Goal: Information Seeking & Learning: Learn about a topic

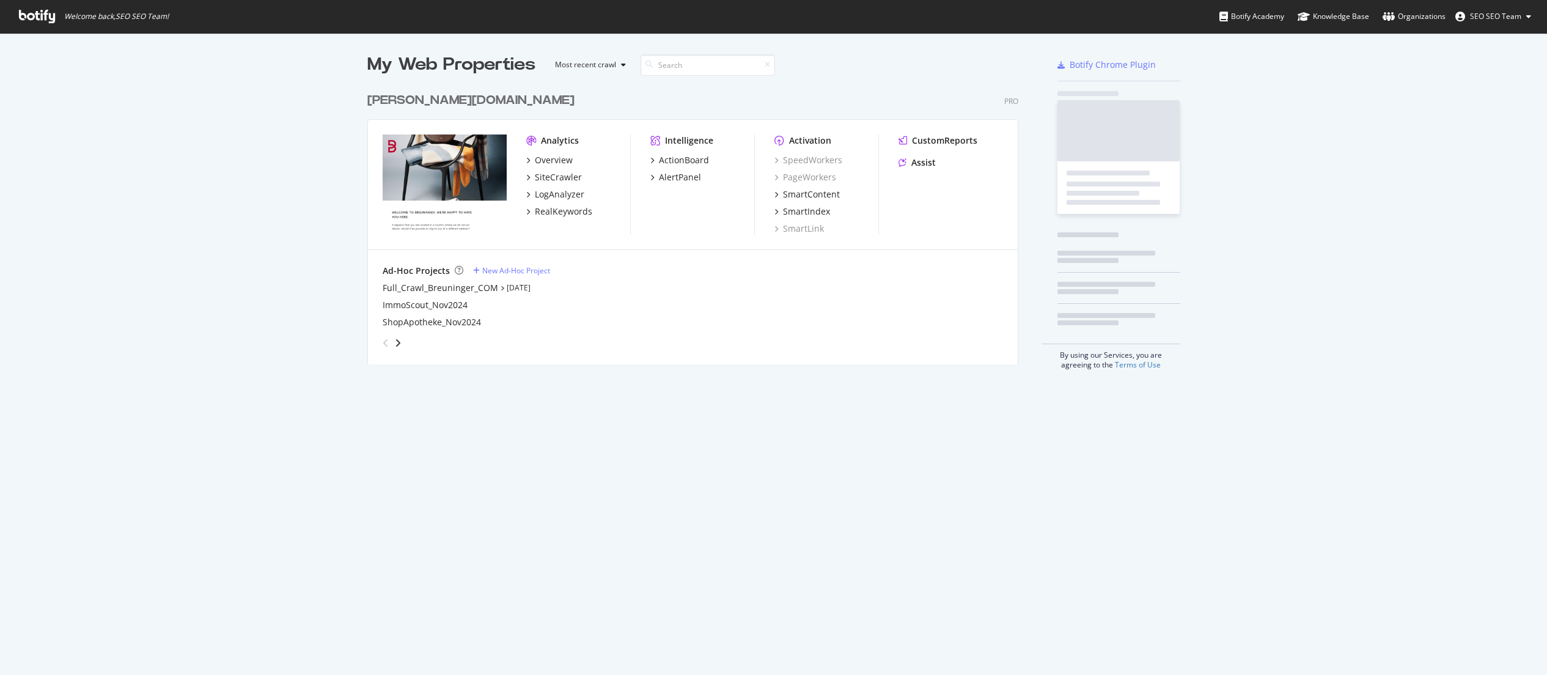
scroll to position [666, 1528]
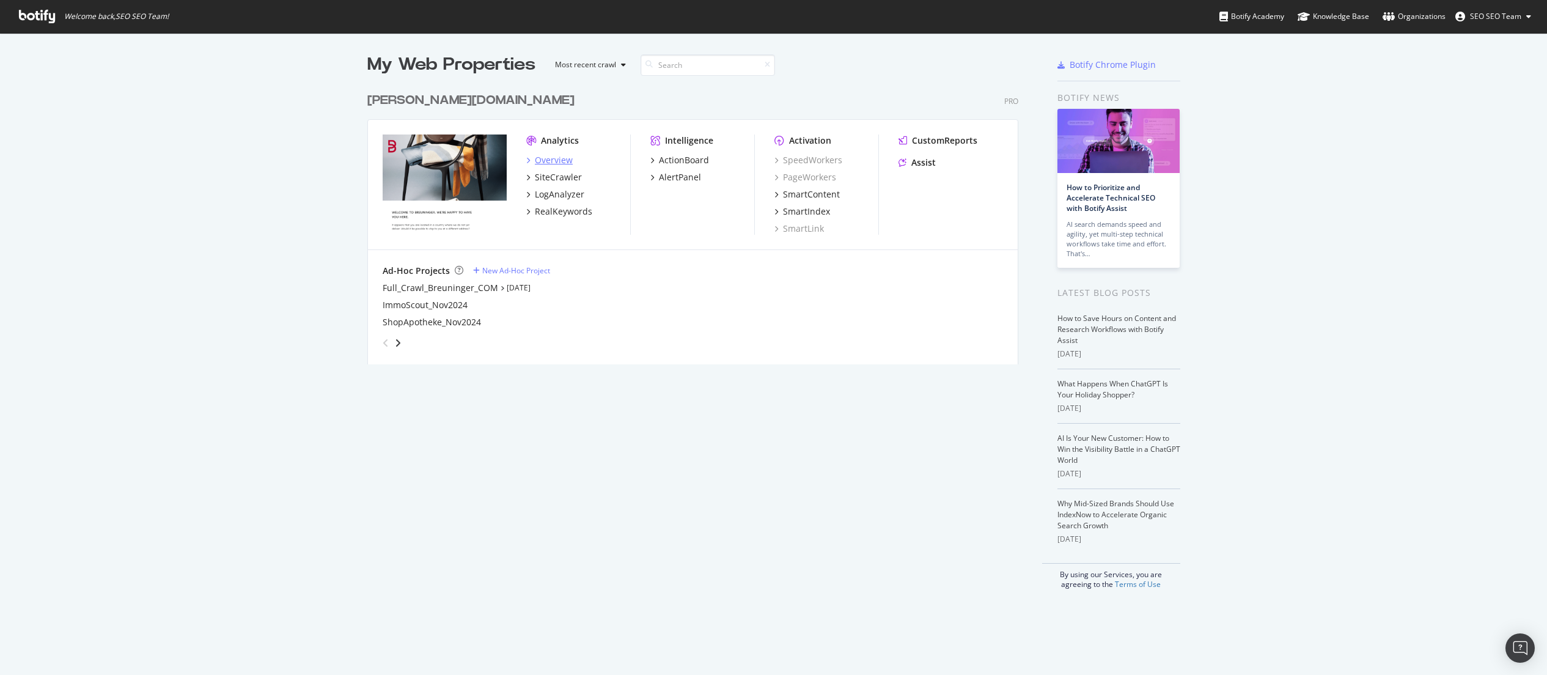
click at [559, 156] on div "Overview" at bounding box center [554, 160] width 38 height 12
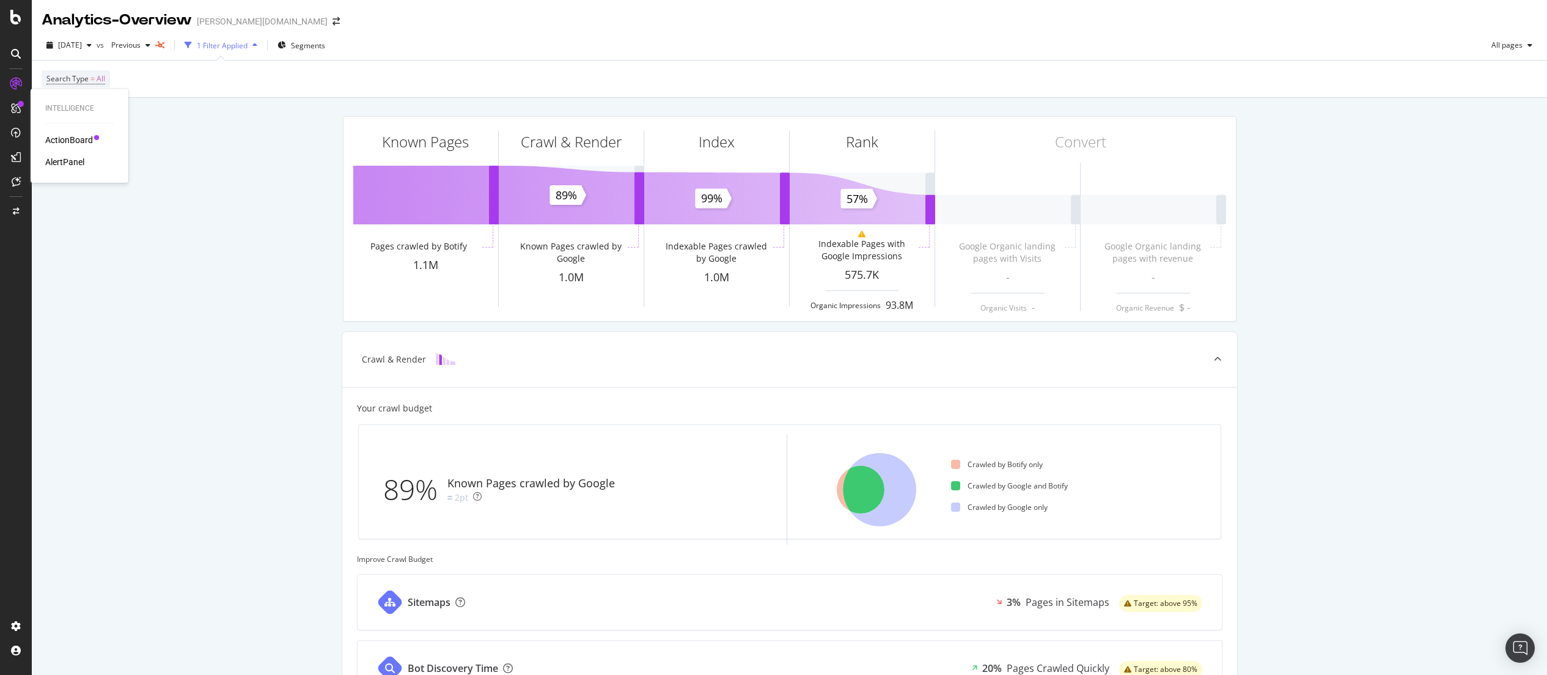
click at [49, 138] on div "ActionBoard" at bounding box center [69, 140] width 48 height 12
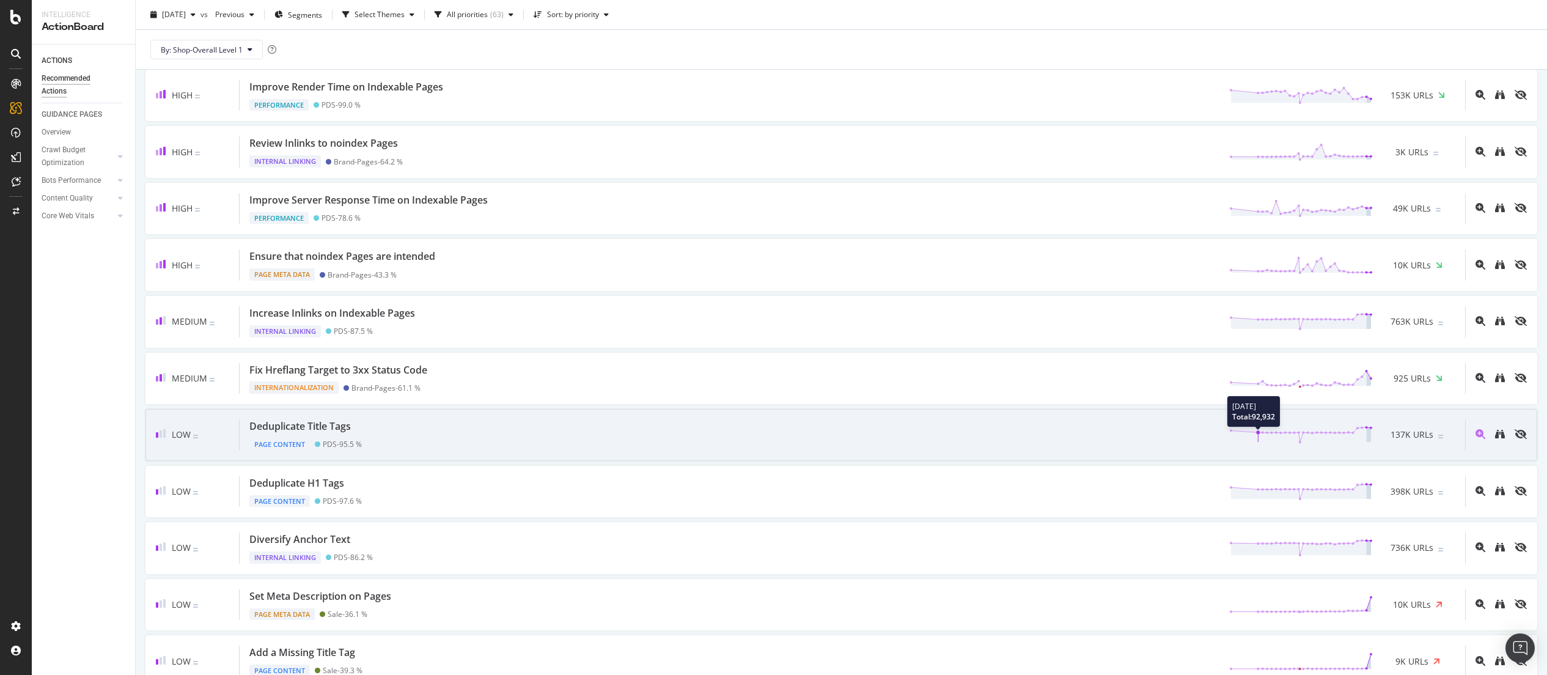
scroll to position [219, 0]
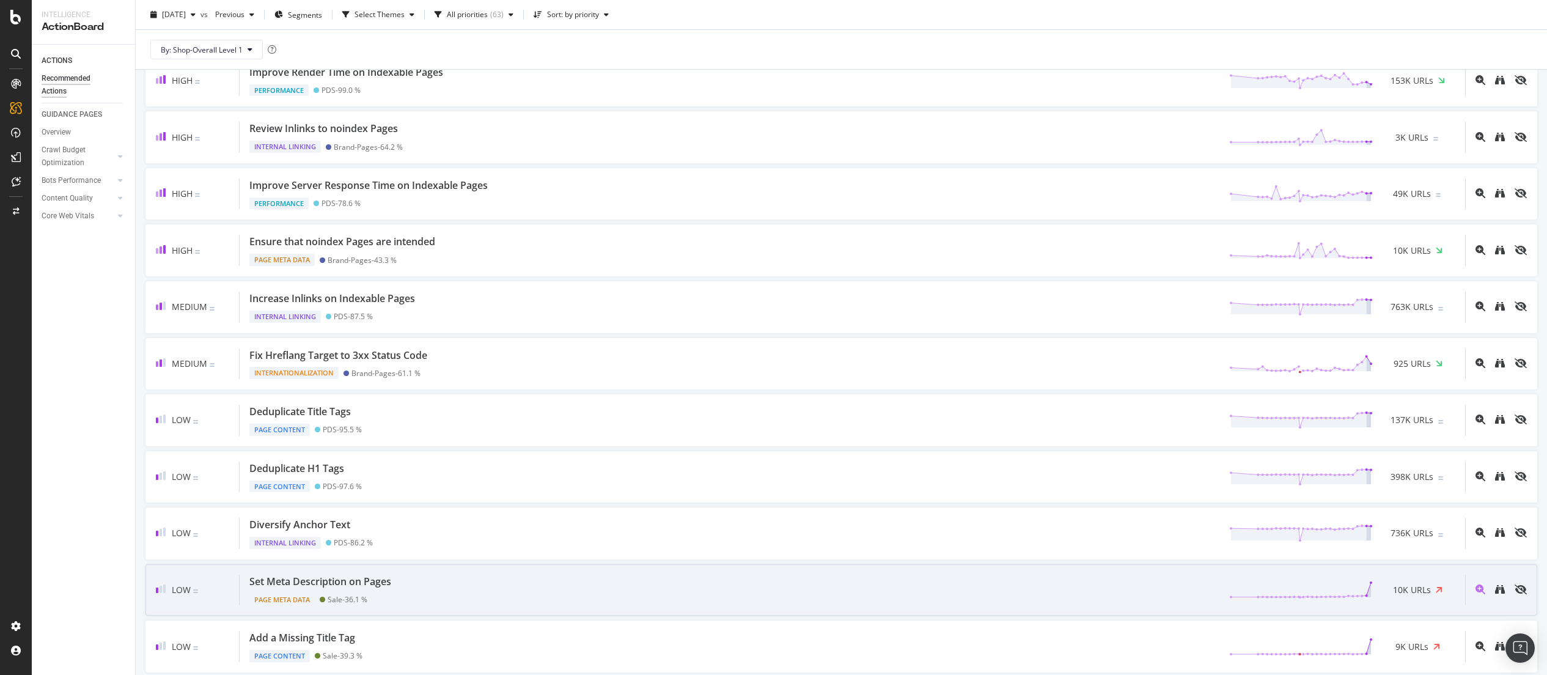
click at [622, 585] on div "Set Meta Description on Pages Page Meta Data Sale - 36.1 % 10K URLs" at bounding box center [852, 589] width 1225 height 31
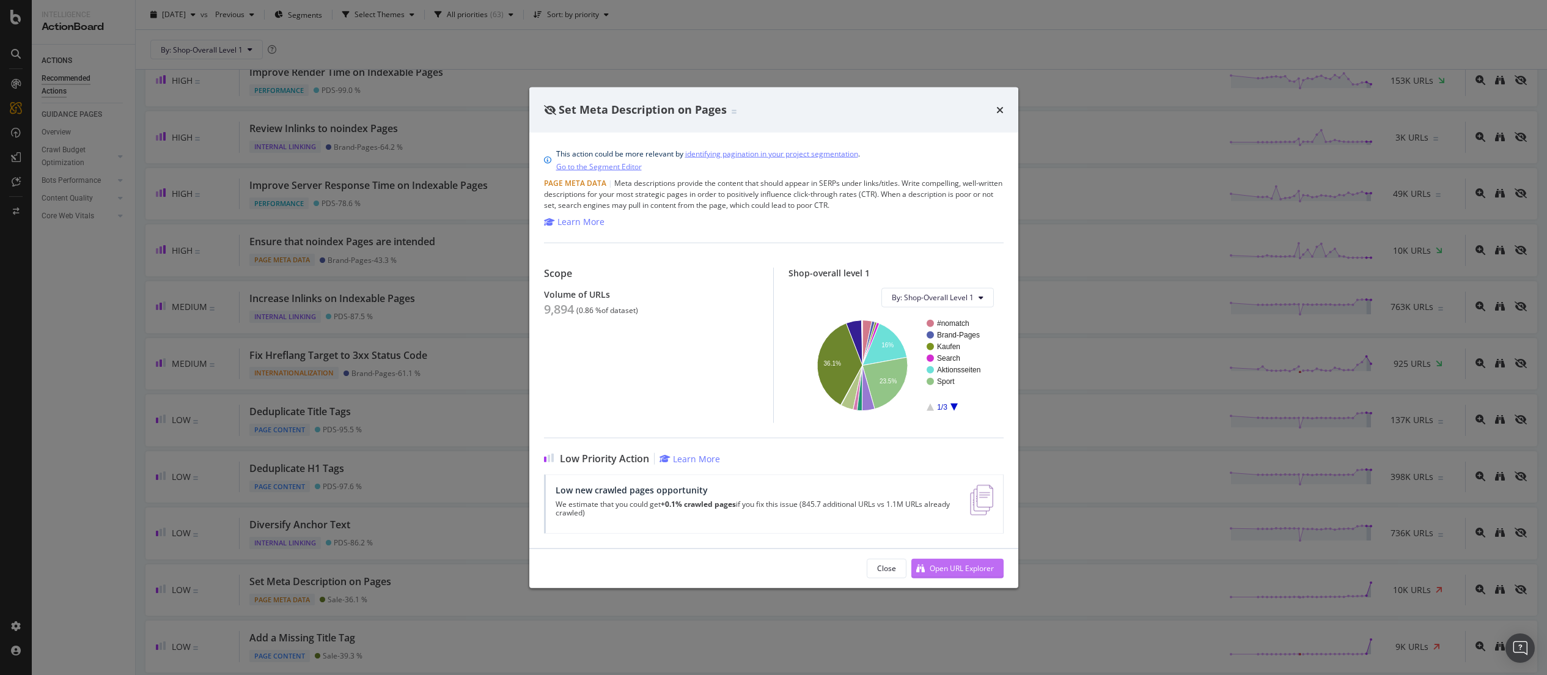
click at [924, 563] on div "Open URL Explorer" at bounding box center [952, 568] width 83 height 18
click at [1001, 106] on icon "times" at bounding box center [999, 110] width 7 height 10
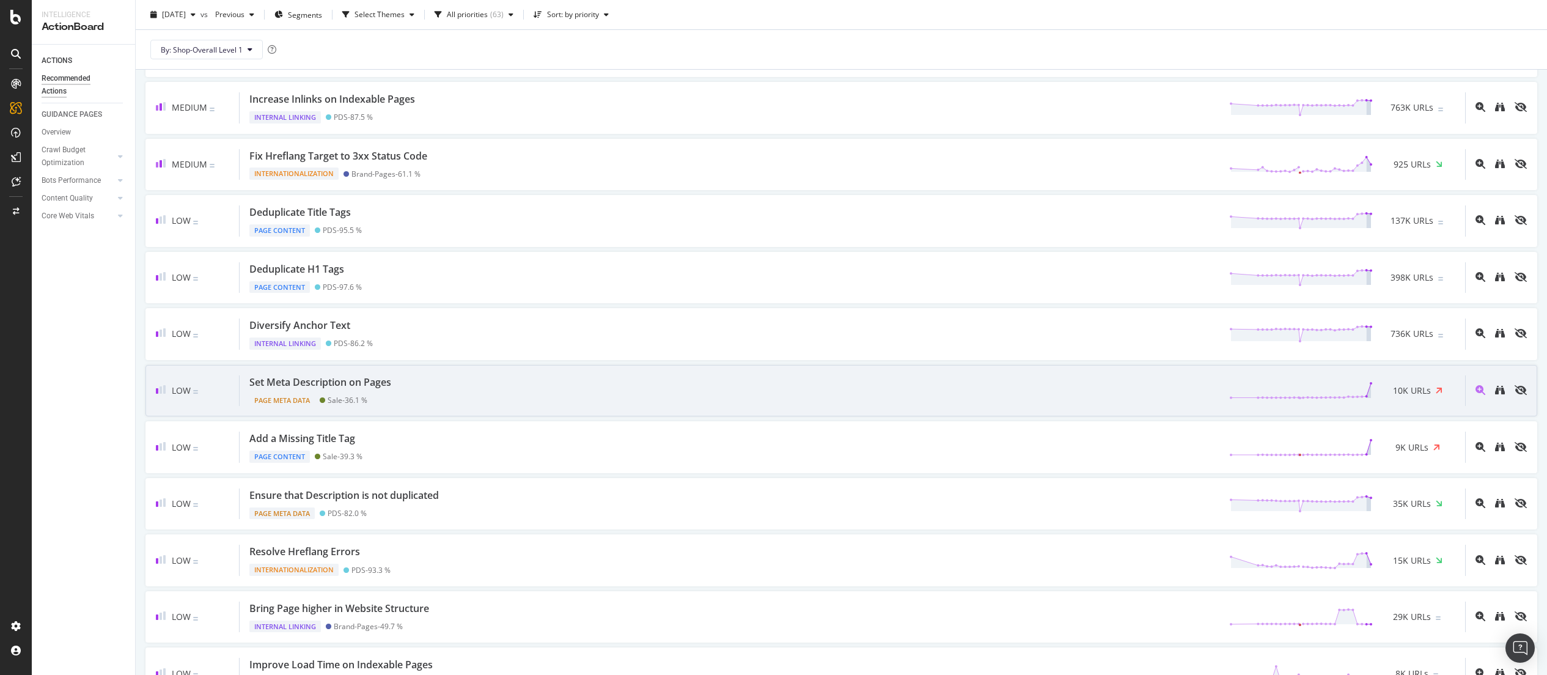
scroll to position [420, 0]
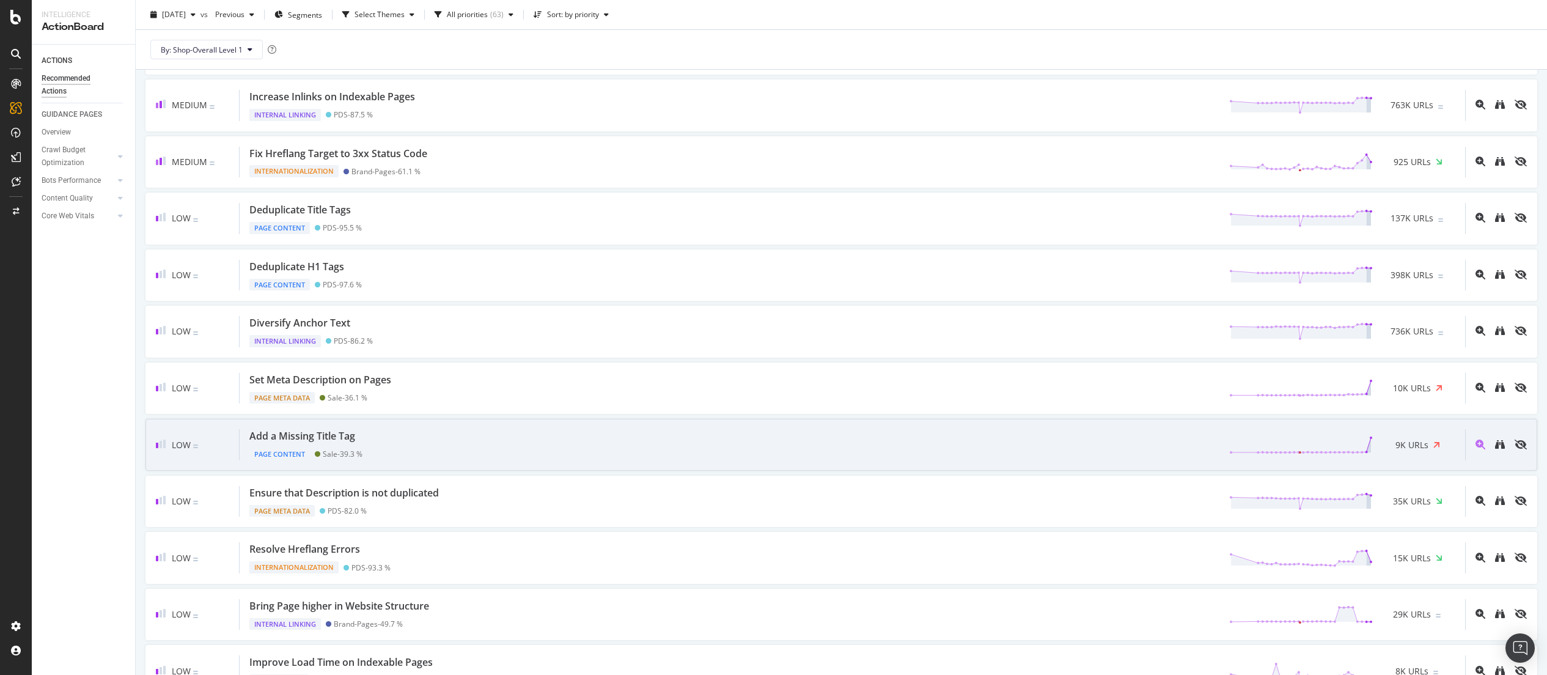
click at [367, 439] on div "Add a Missing Title Tag Page Content Sale - 39.3 % 9K URLs" at bounding box center [852, 444] width 1225 height 31
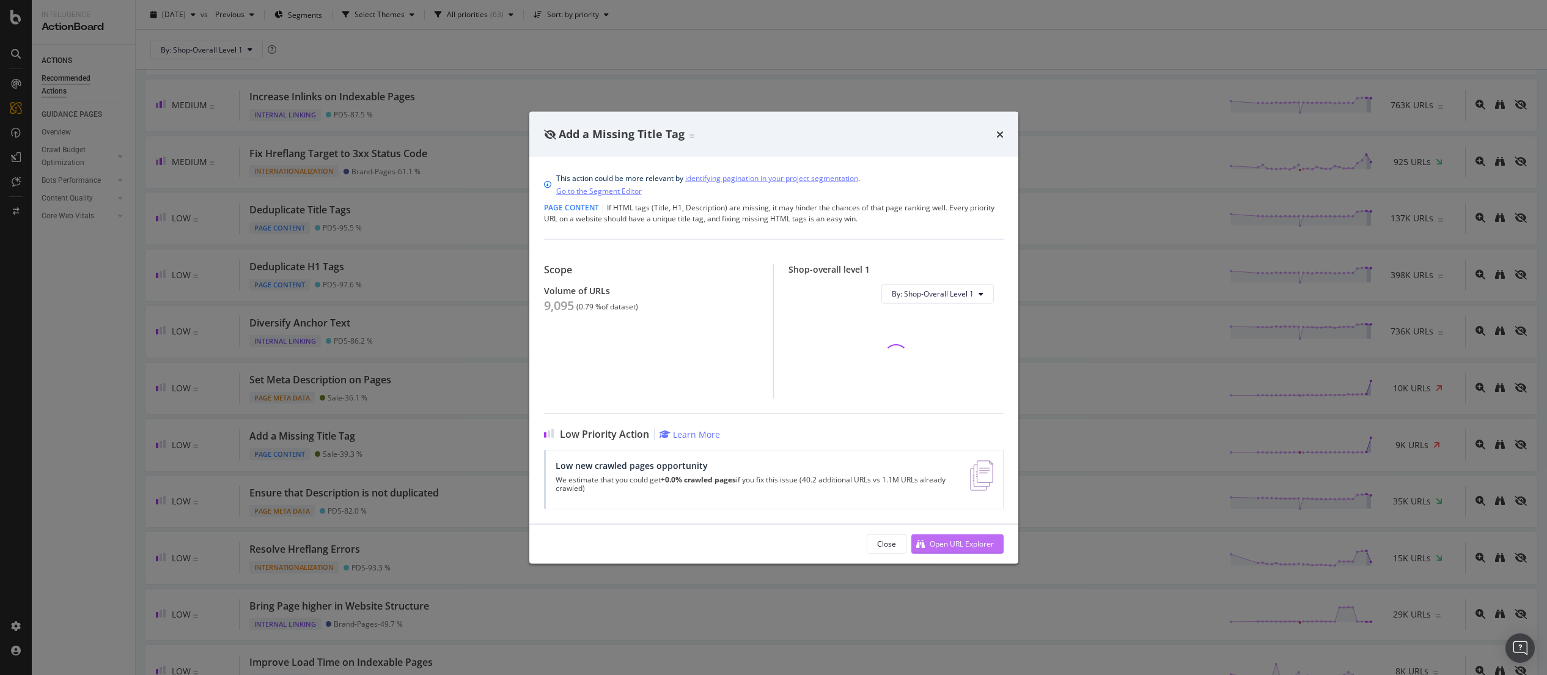
click at [980, 546] on div "Open URL Explorer" at bounding box center [962, 543] width 64 height 10
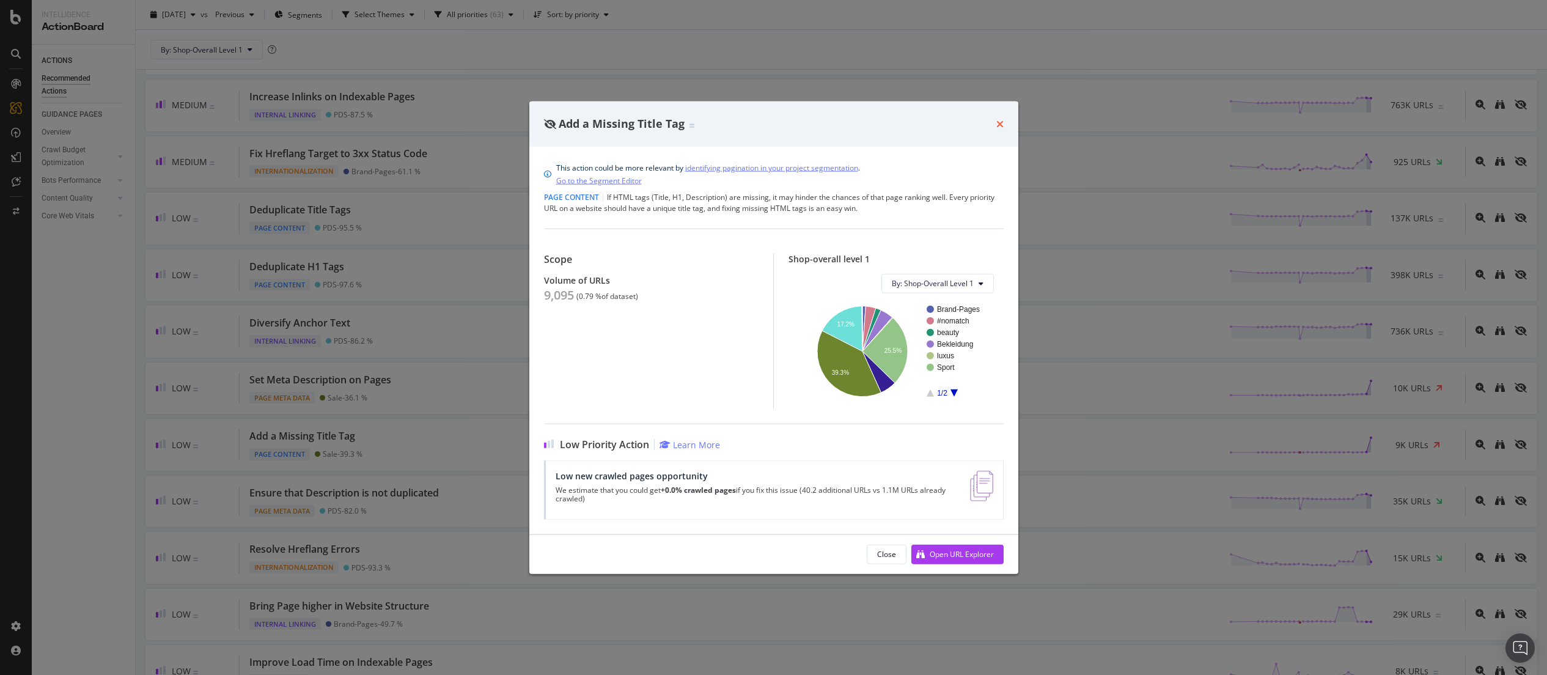
click at [1001, 124] on icon "times" at bounding box center [999, 124] width 7 height 10
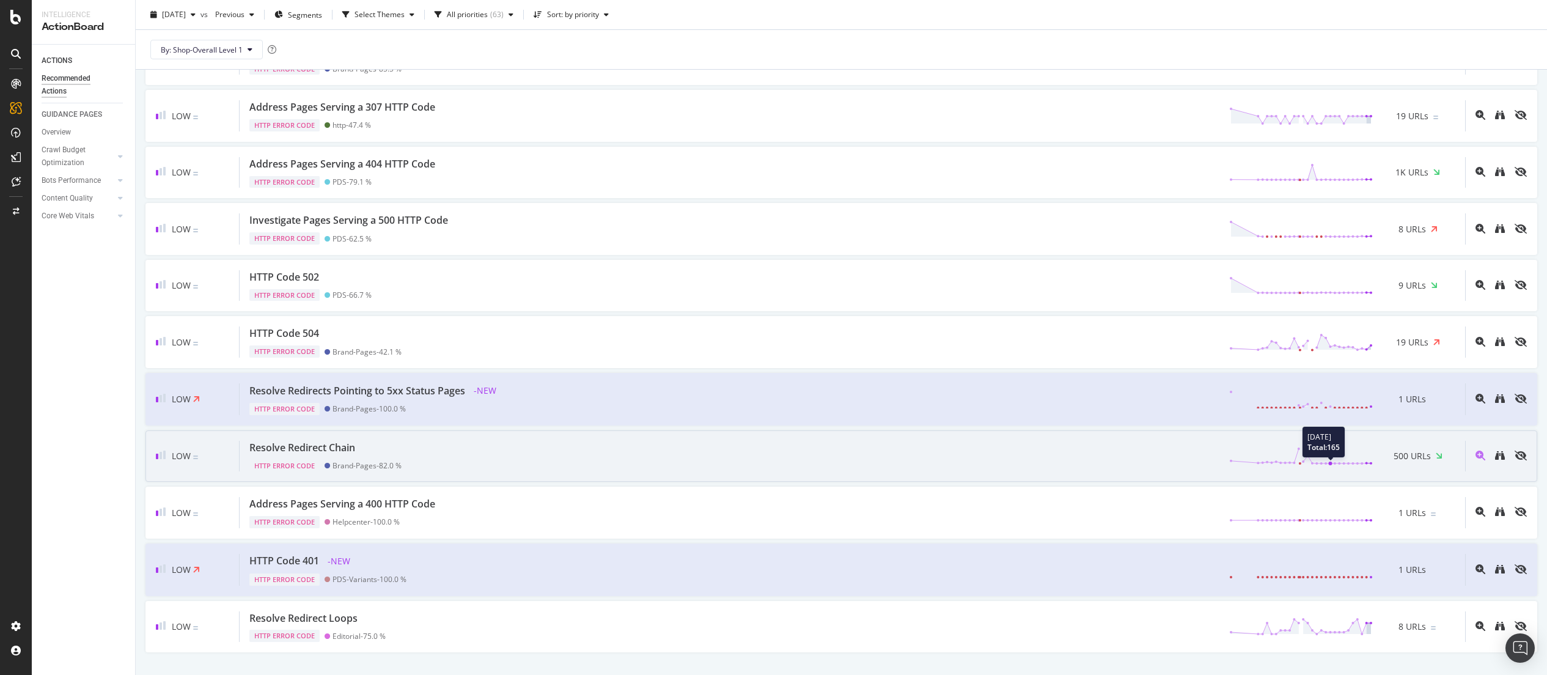
scroll to position [3155, 0]
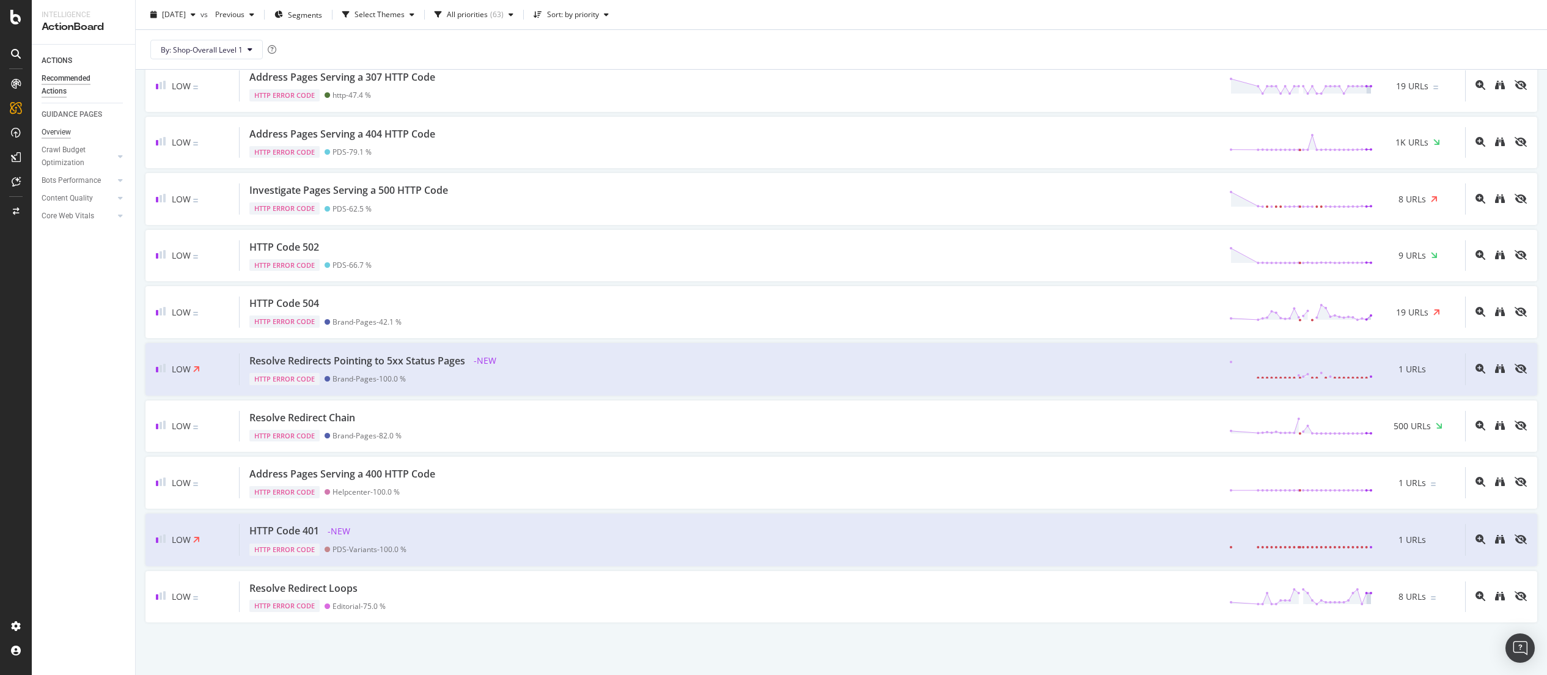
click at [64, 128] on div "Overview" at bounding box center [56, 132] width 29 height 13
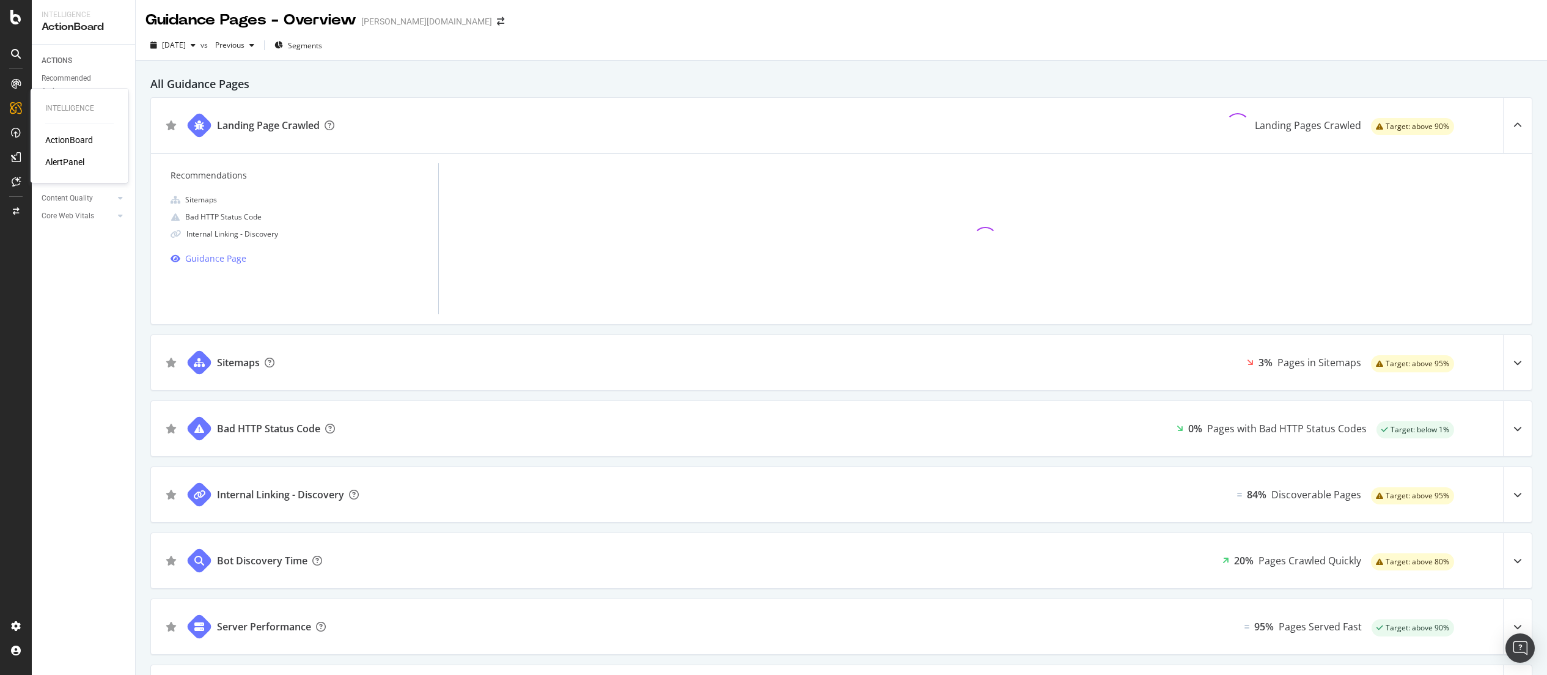
click at [57, 163] on div "AlertPanel" at bounding box center [64, 162] width 39 height 12
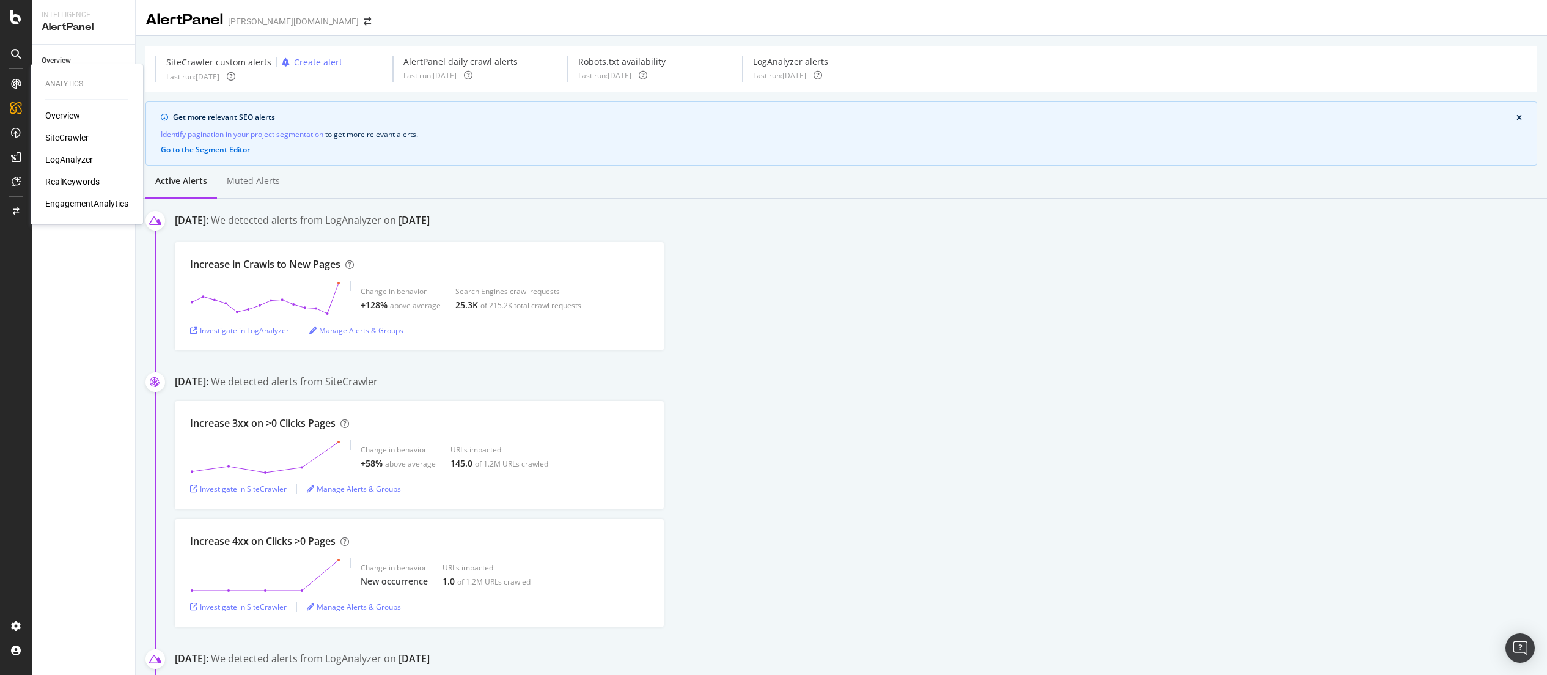
click at [76, 136] on div "SiteCrawler" at bounding box center [66, 137] width 43 height 12
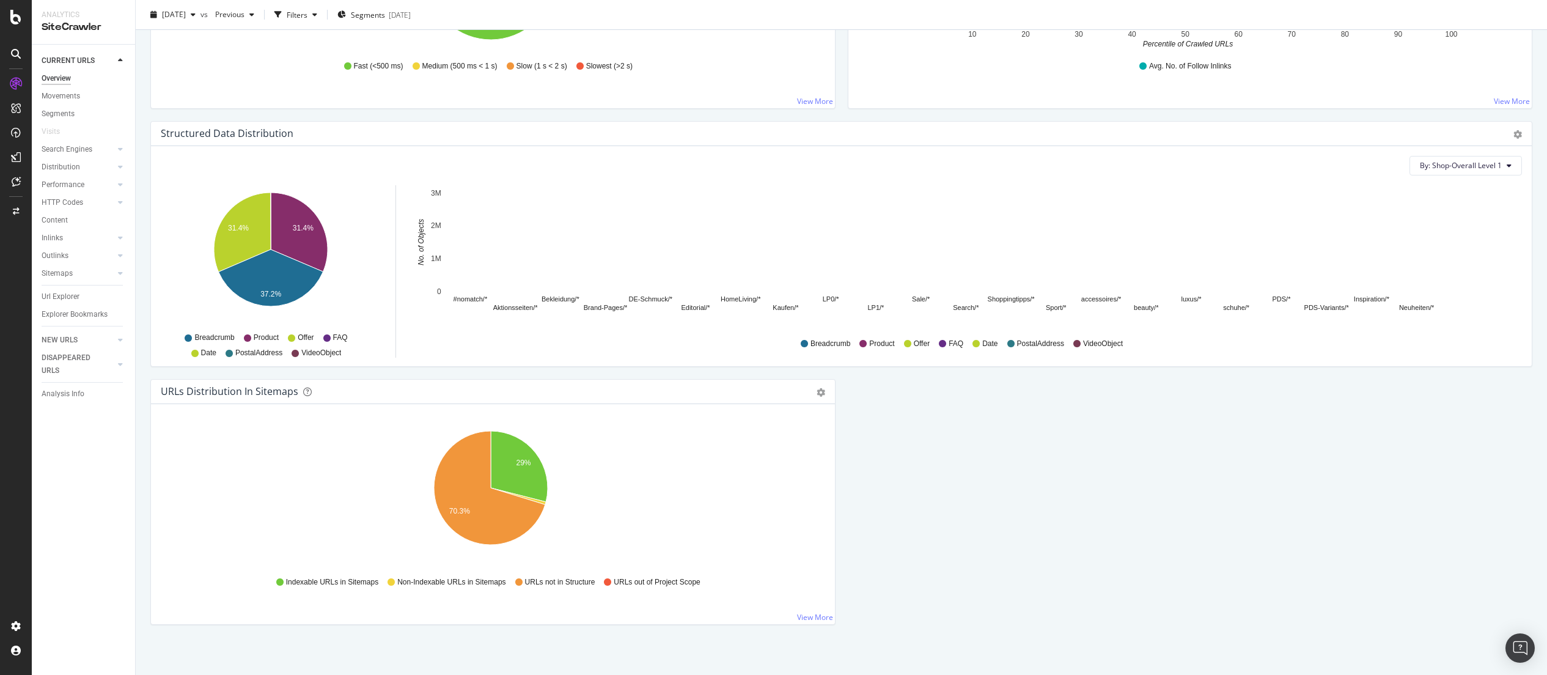
scroll to position [1098, 0]
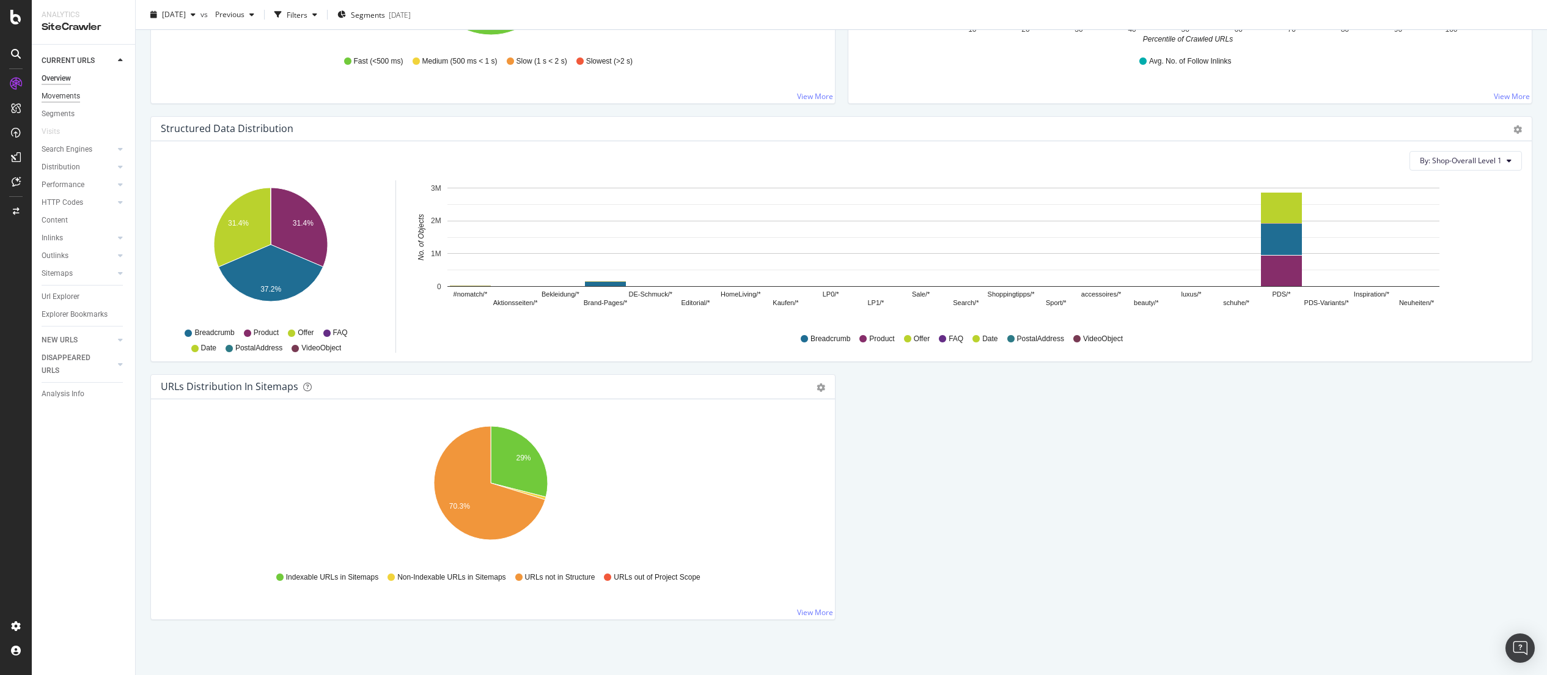
click at [68, 98] on div "Movements" at bounding box center [61, 96] width 39 height 13
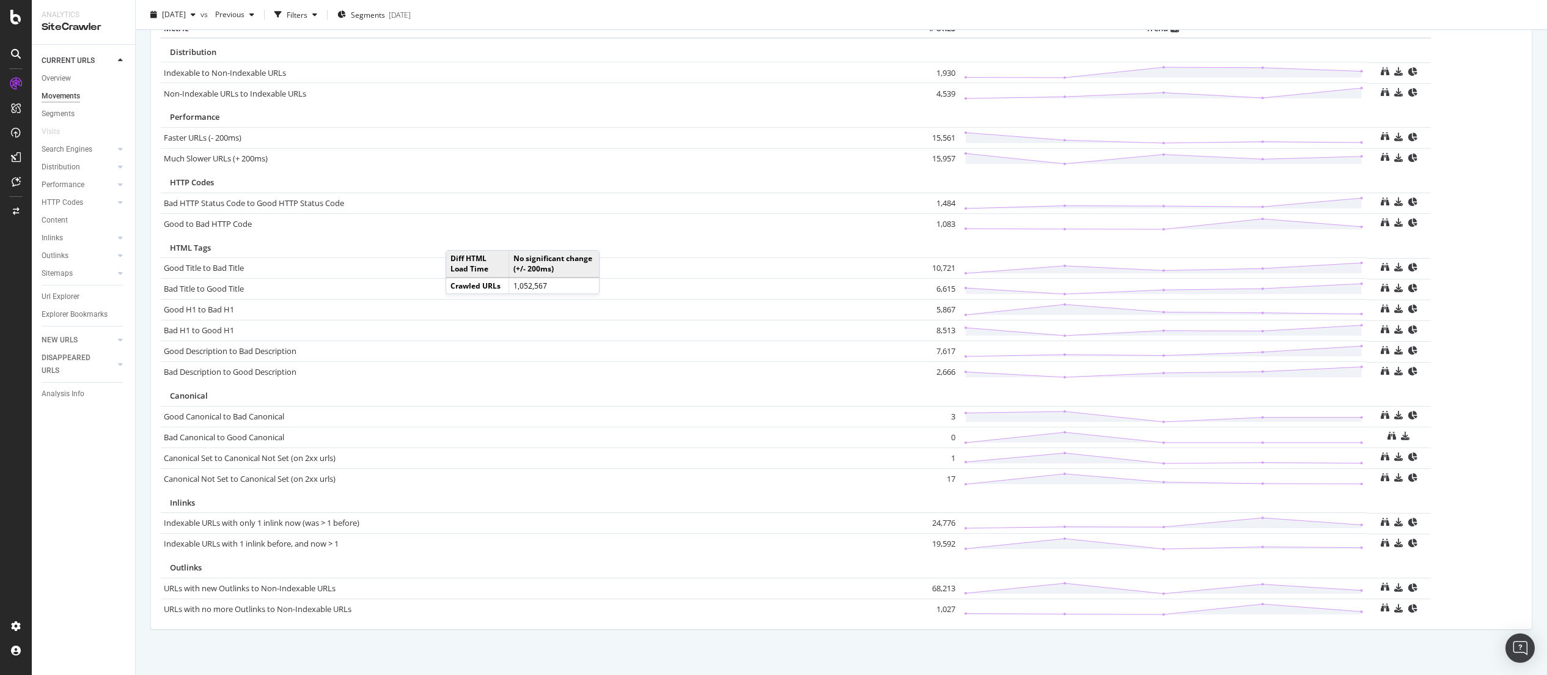
scroll to position [626, 0]
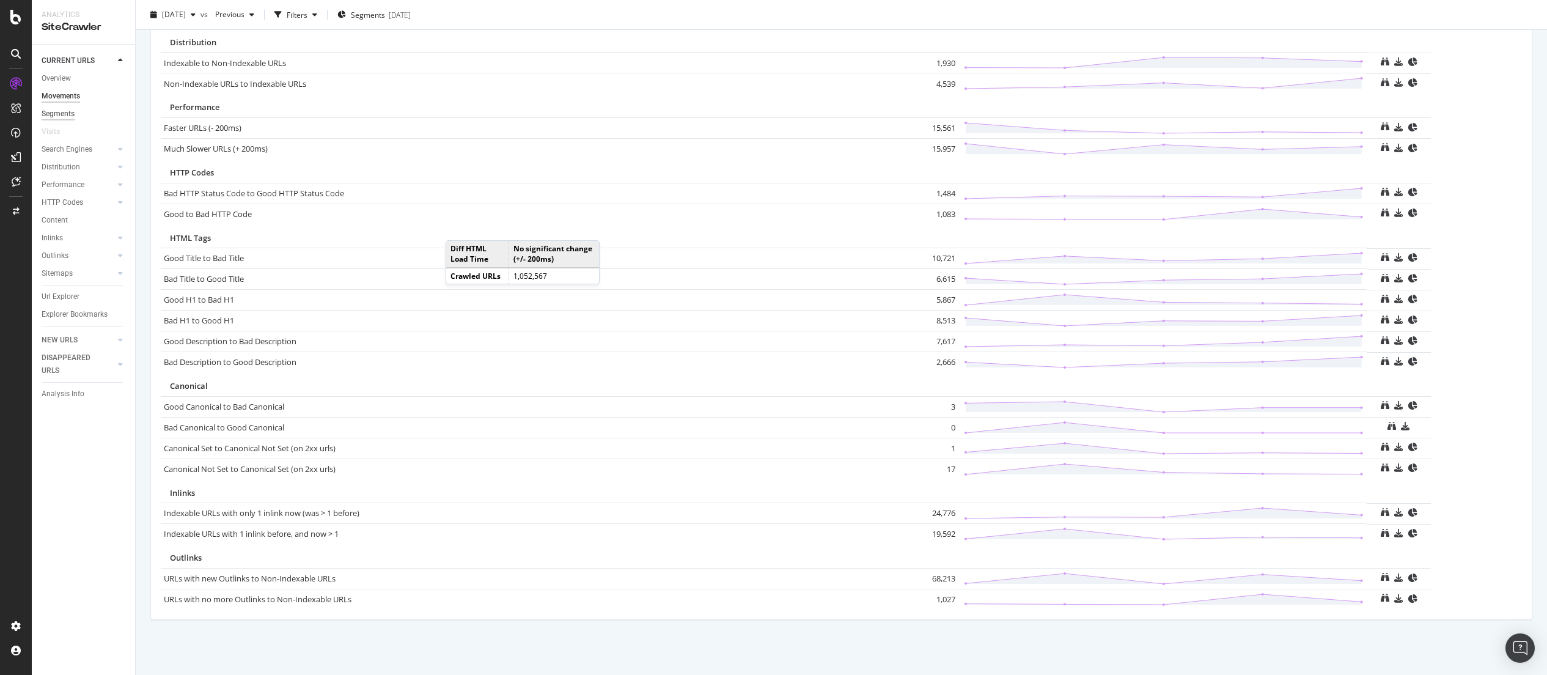
click at [59, 112] on div "Segments" at bounding box center [58, 114] width 33 height 13
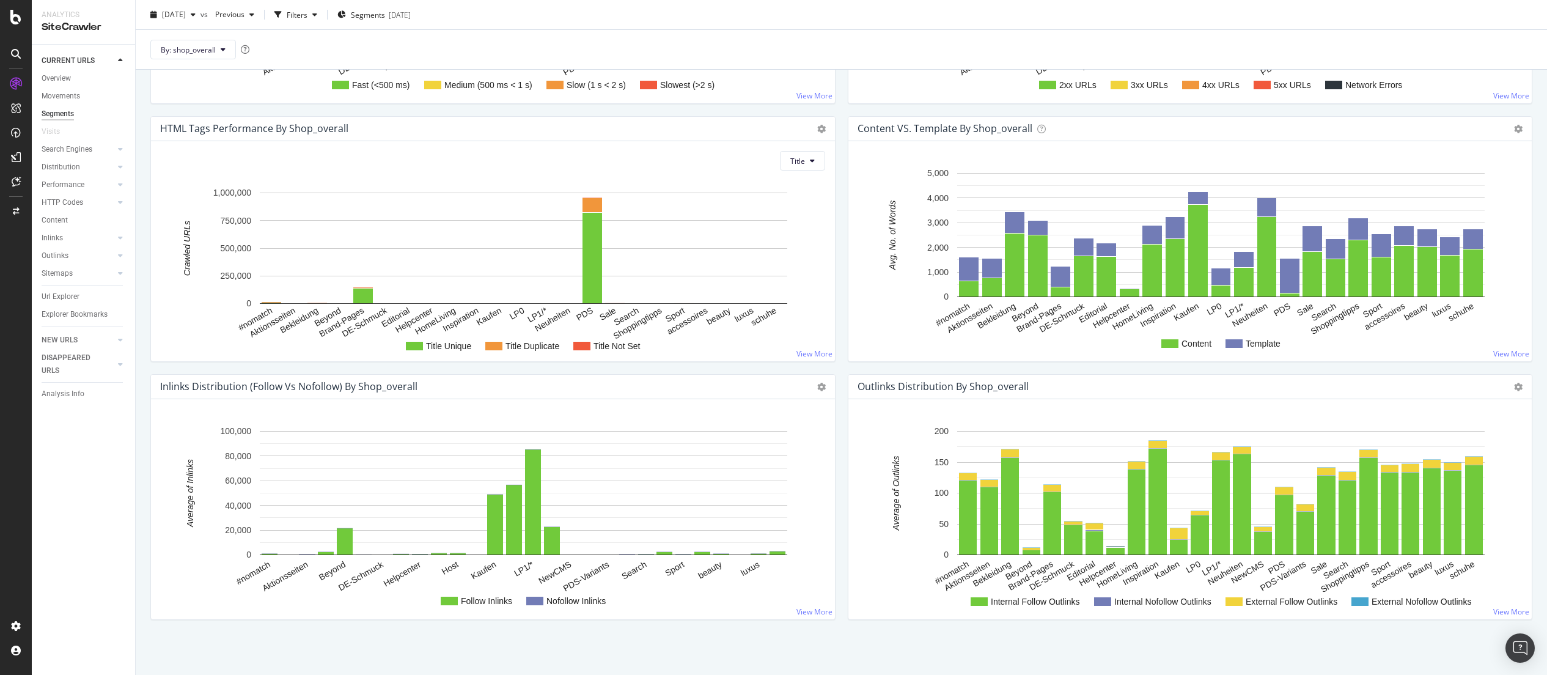
scroll to position [398, 0]
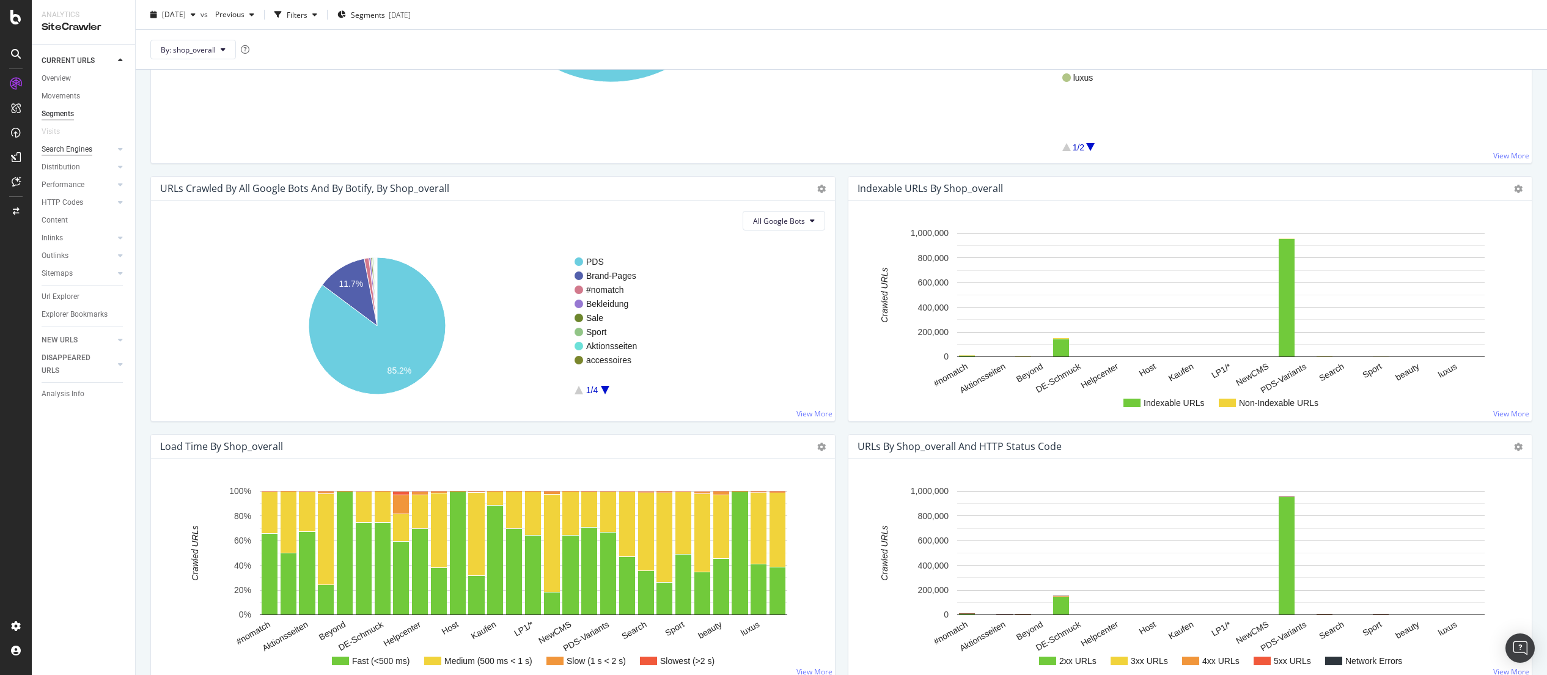
click at [79, 149] on div "Search Engines" at bounding box center [67, 149] width 51 height 13
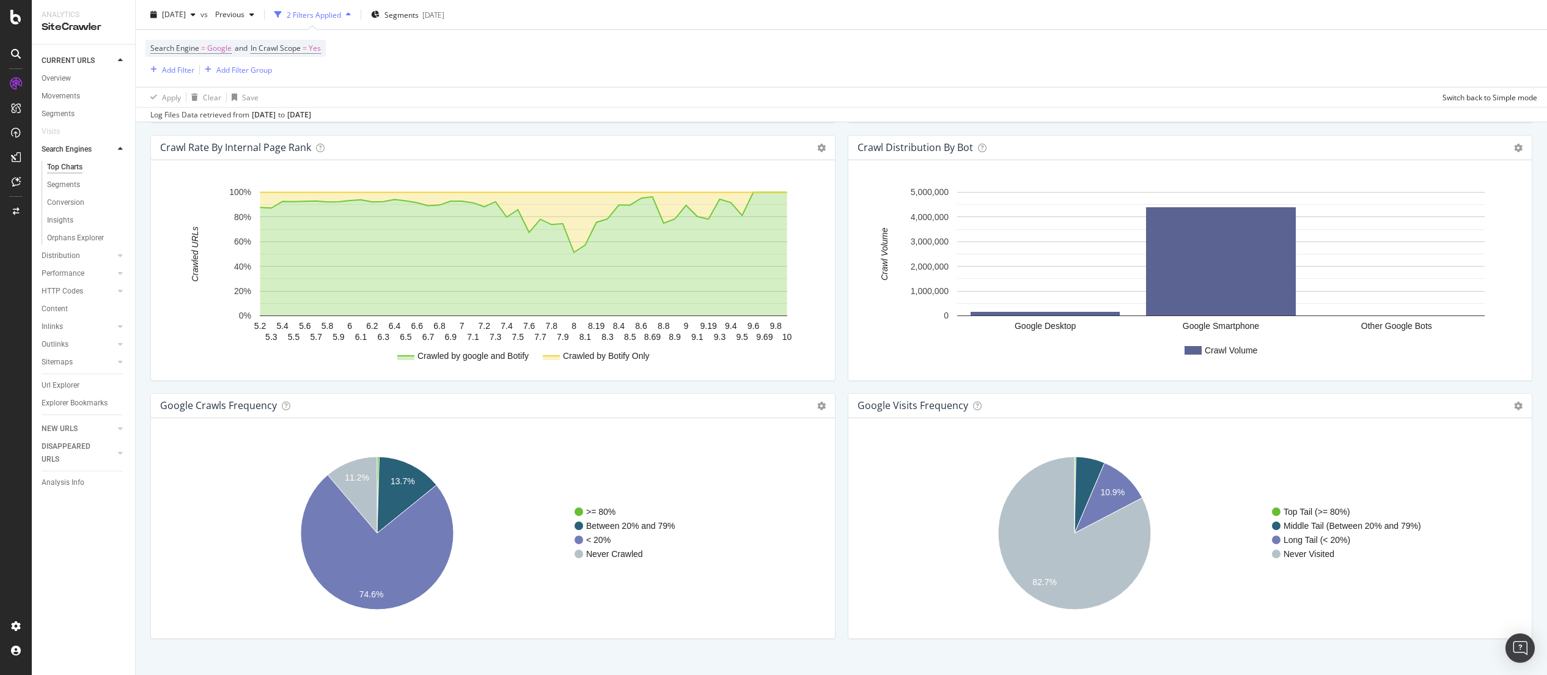
scroll to position [1263, 0]
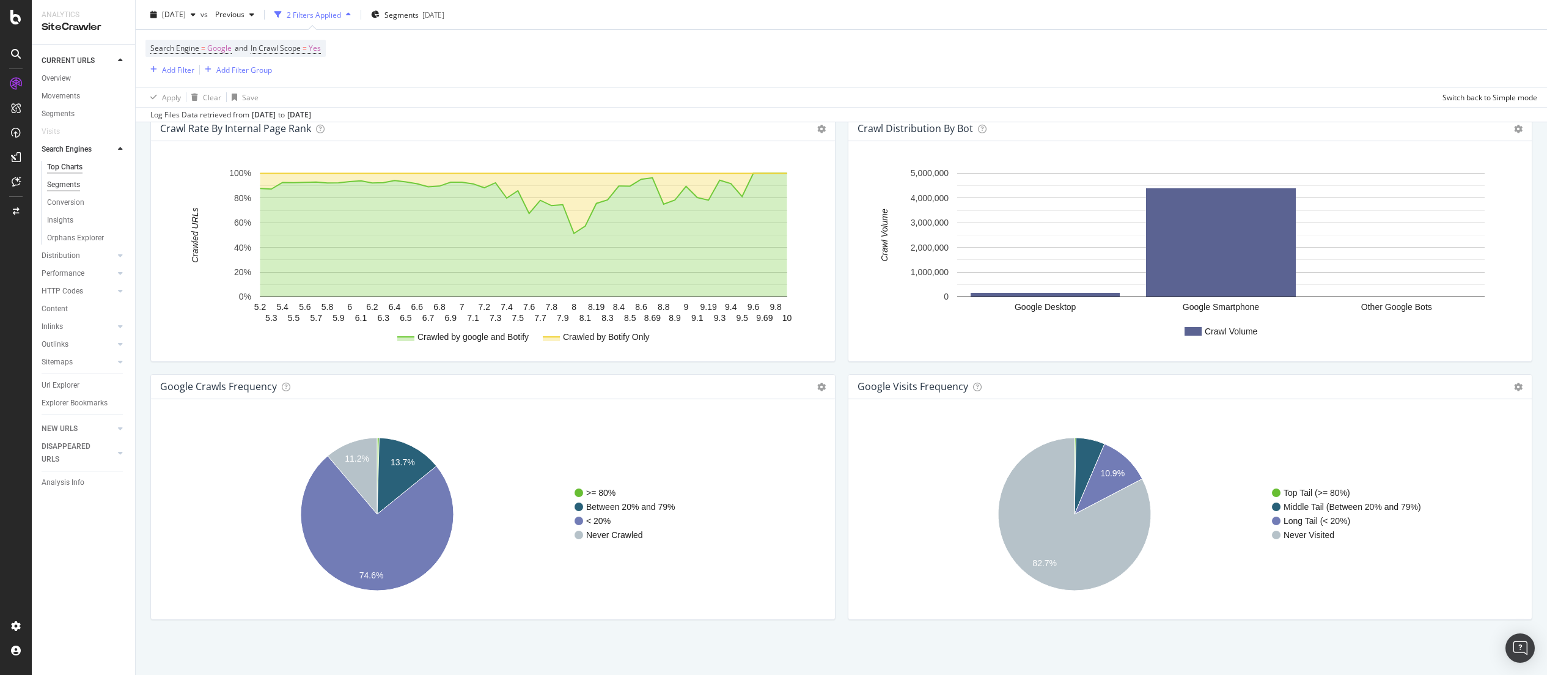
click at [73, 180] on div "Segments" at bounding box center [63, 184] width 33 height 13
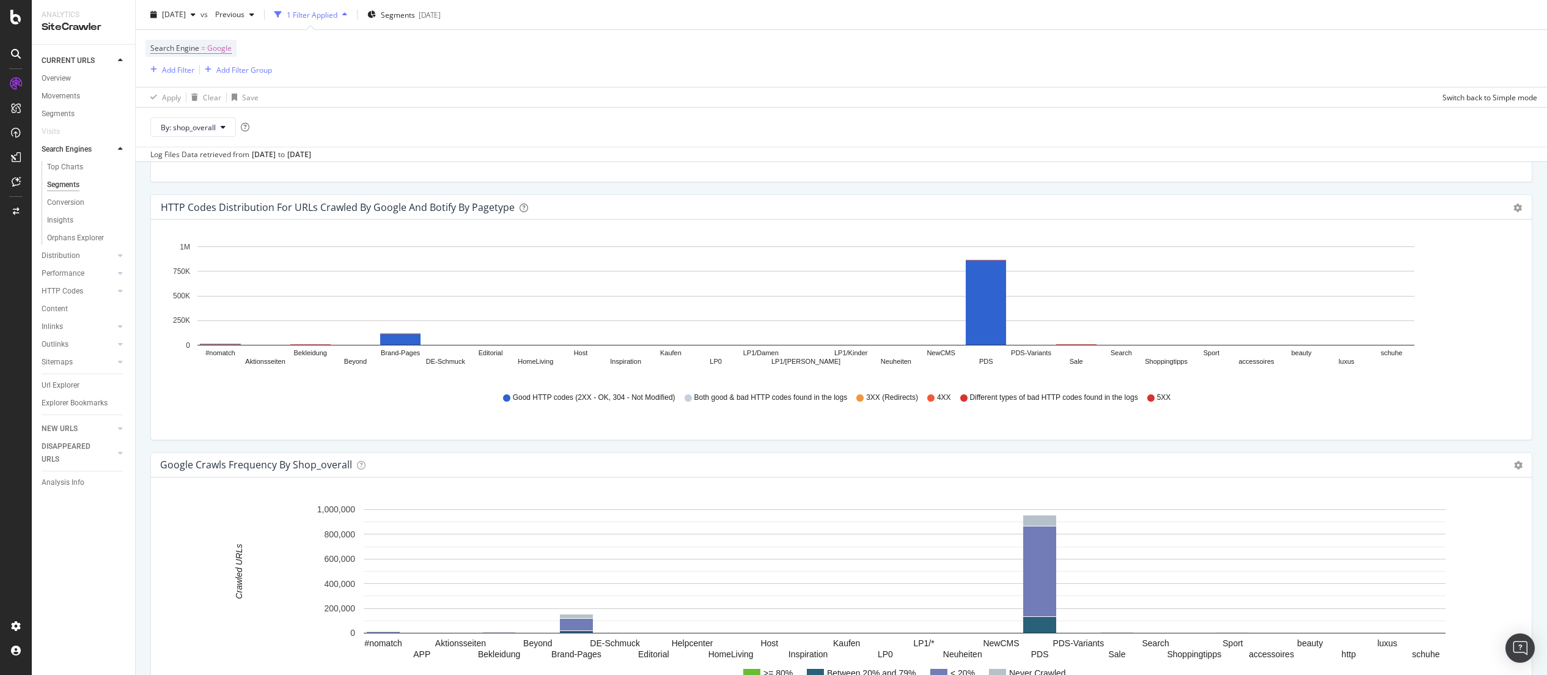
scroll to position [1305, 0]
click at [72, 257] on div "Distribution" at bounding box center [61, 255] width 39 height 13
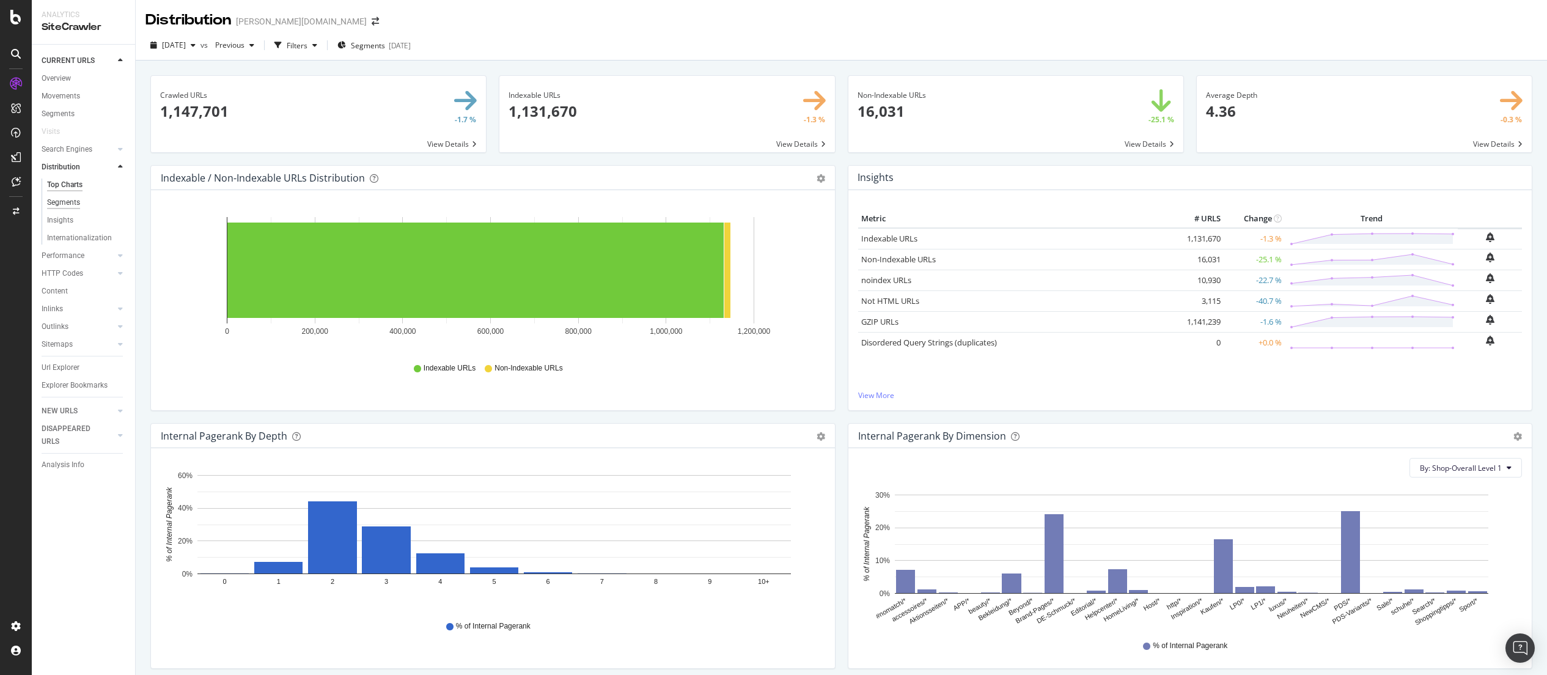
click at [58, 197] on div "Segments" at bounding box center [63, 202] width 33 height 13
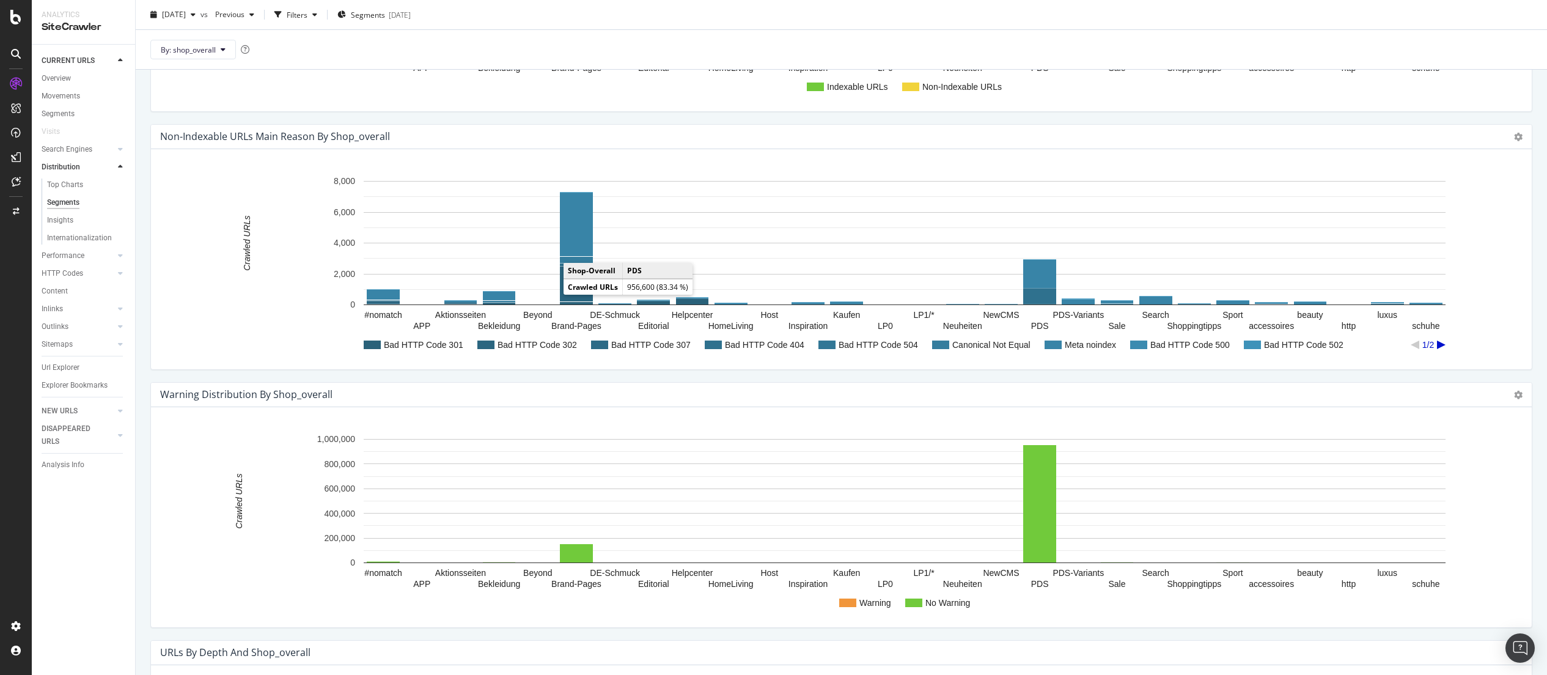
scroll to position [772, 0]
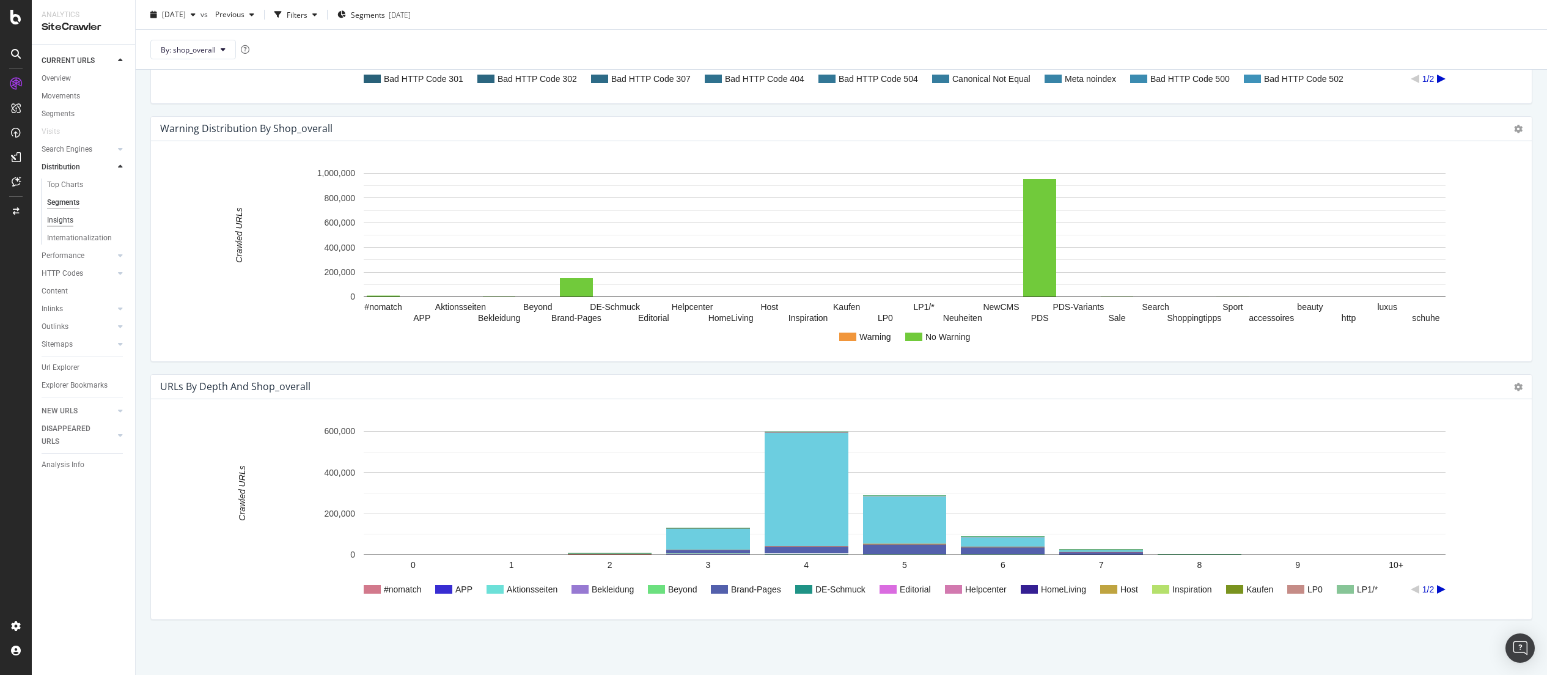
click at [64, 221] on div "Insights" at bounding box center [60, 220] width 26 height 13
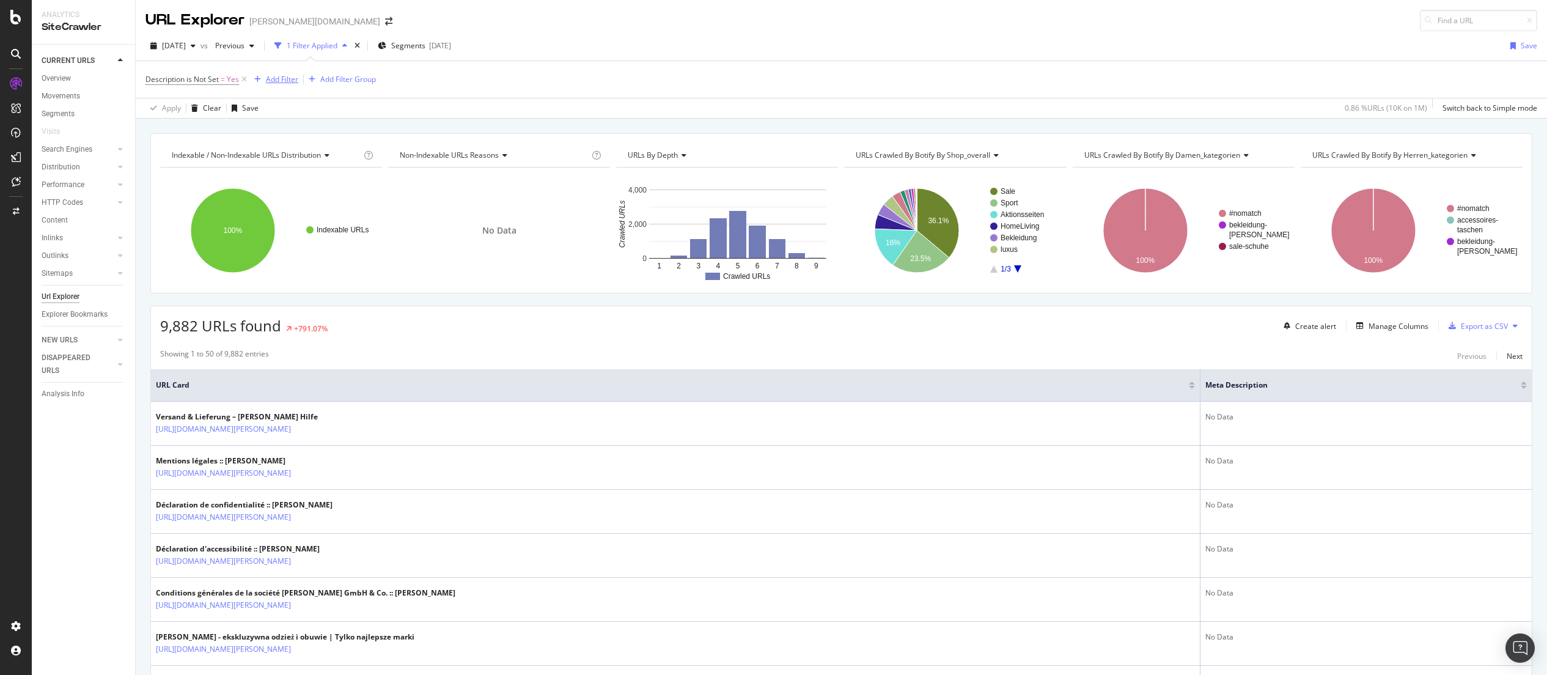
click at [296, 82] on div "Add Filter" at bounding box center [282, 79] width 32 height 10
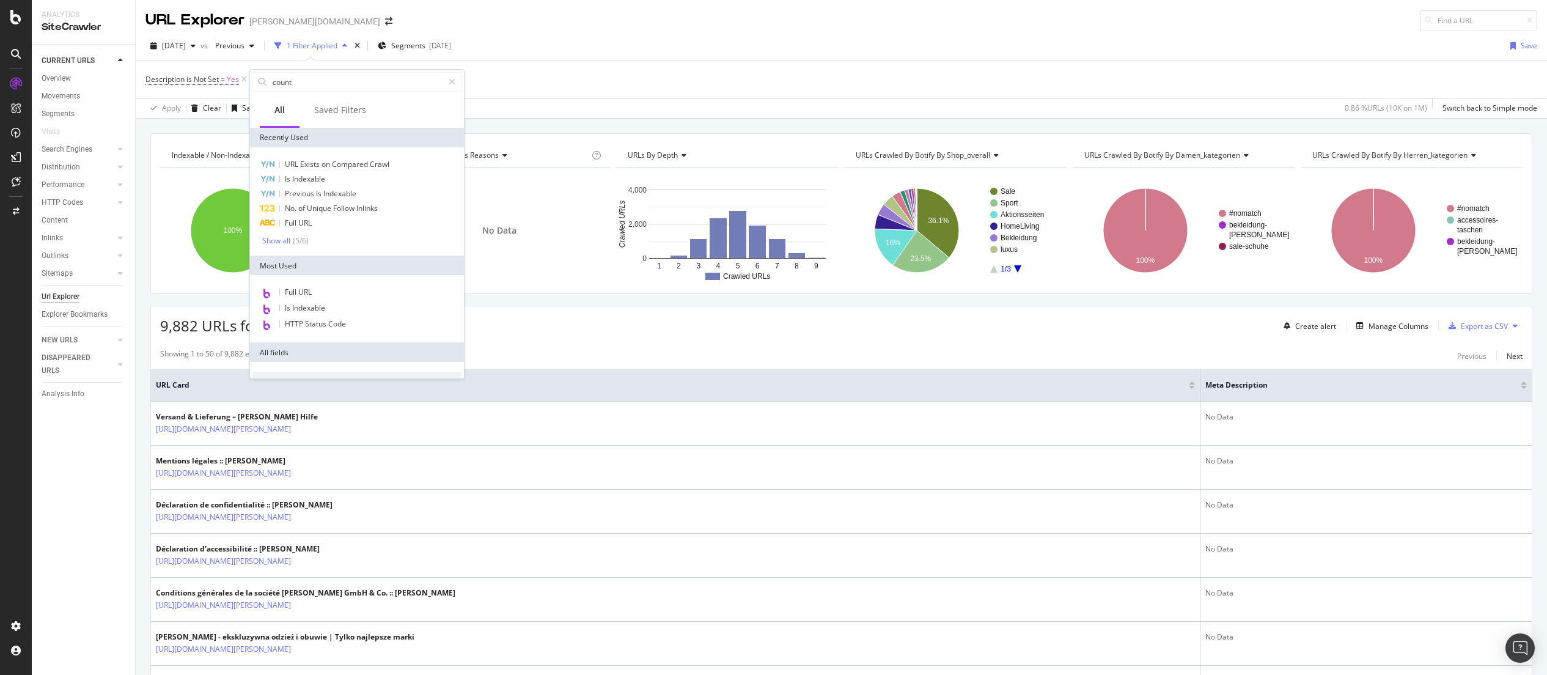
type input "countr"
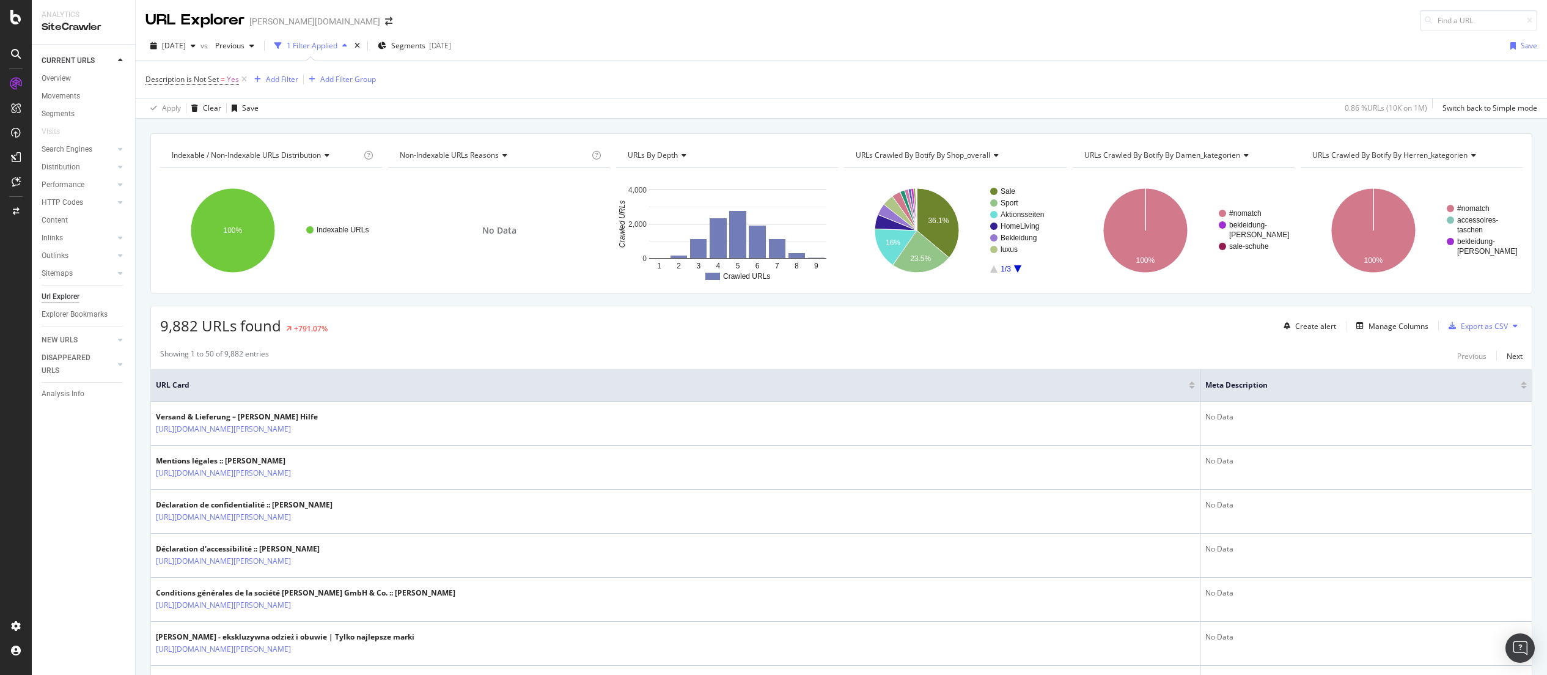
click at [1014, 268] on icon "A chart." at bounding box center [1017, 268] width 7 height 7
click at [990, 268] on icon "A chart." at bounding box center [993, 268] width 7 height 7
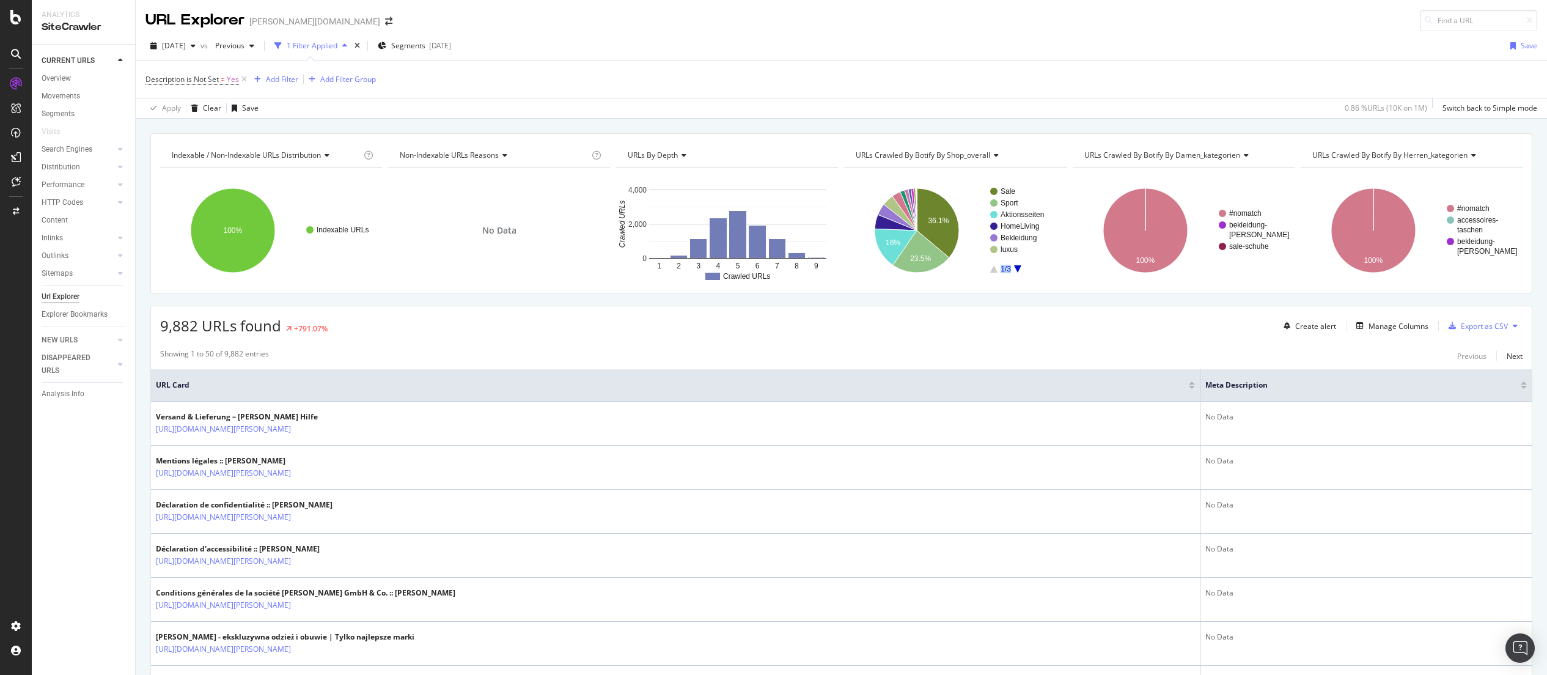
click at [990, 268] on icon "A chart." at bounding box center [993, 268] width 7 height 7
click at [67, 276] on div "Sitemaps" at bounding box center [57, 273] width 31 height 13
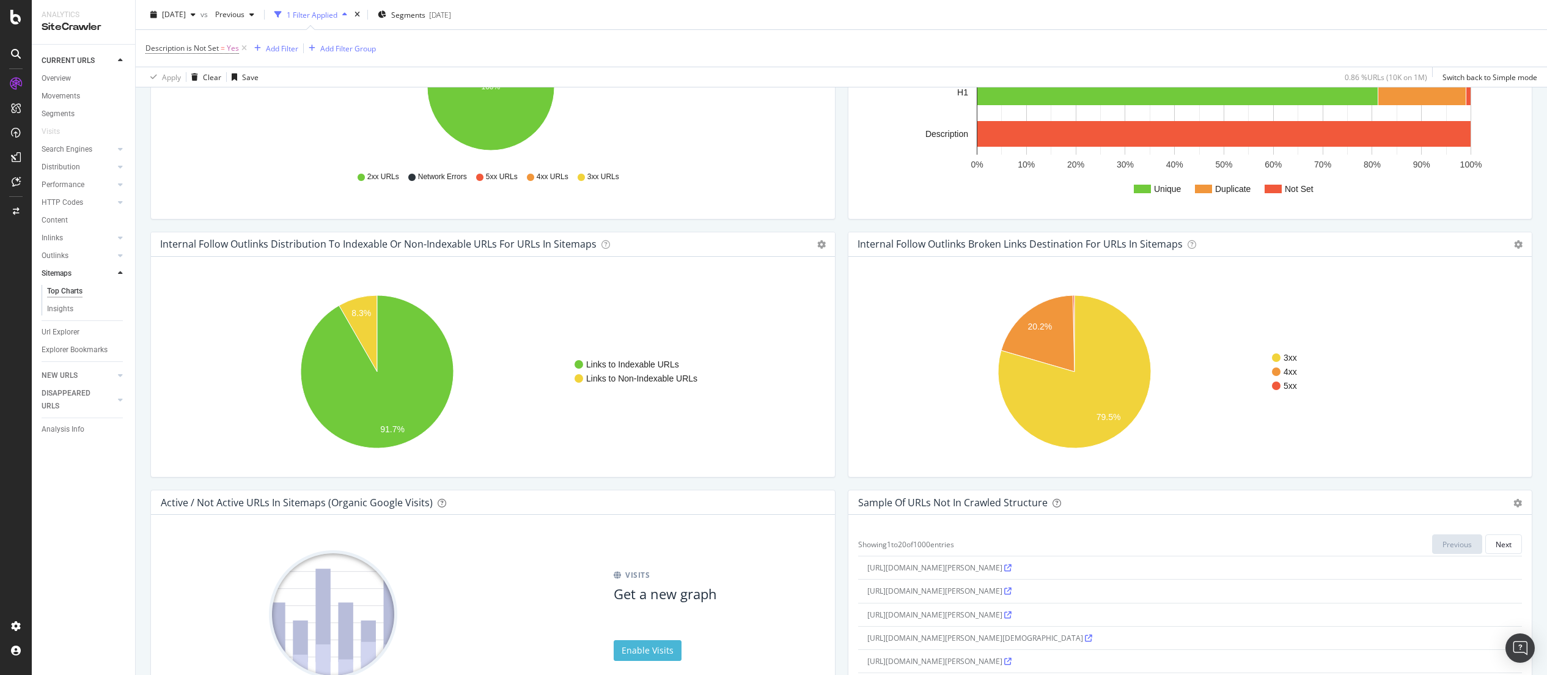
scroll to position [763, 0]
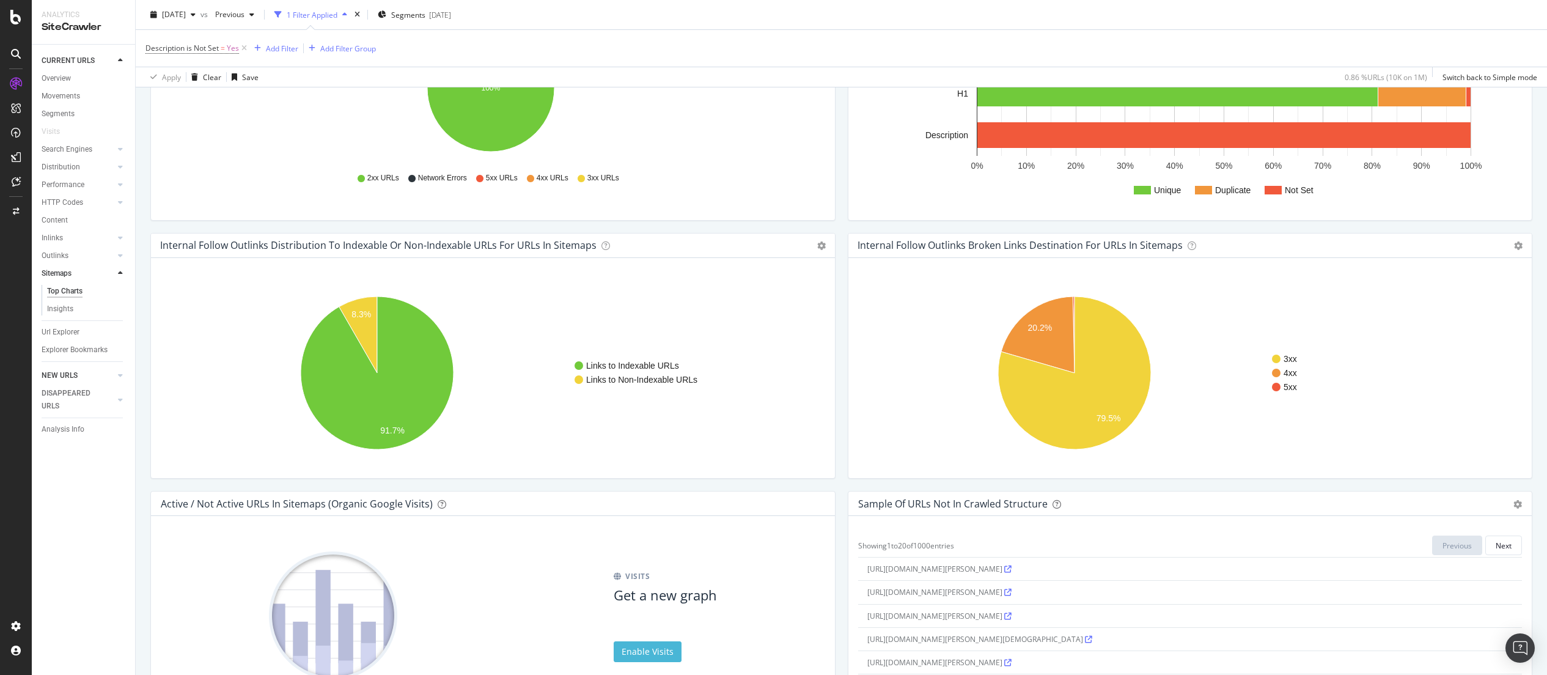
click at [80, 334] on link "Url Explorer" at bounding box center [84, 332] width 85 height 13
